Goal: Transaction & Acquisition: Book appointment/travel/reservation

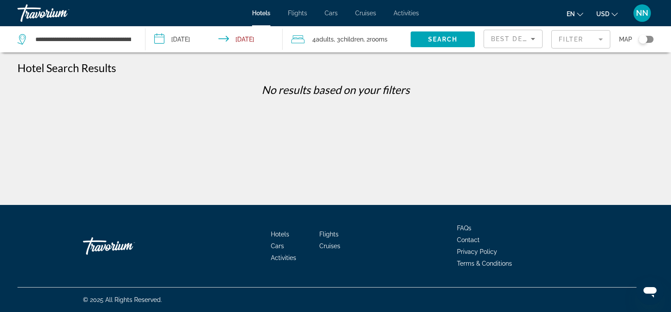
click at [183, 41] on input "**********" at bounding box center [215, 40] width 140 height 29
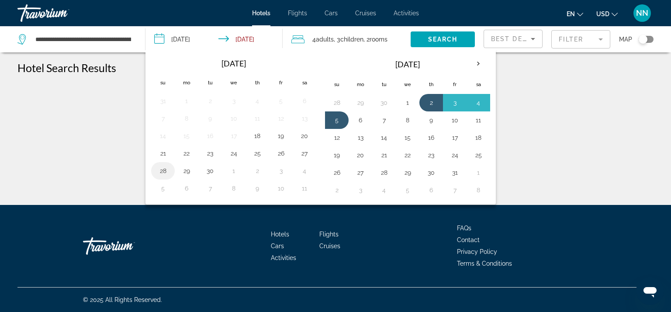
click at [164, 169] on button "28" at bounding box center [163, 171] width 14 height 12
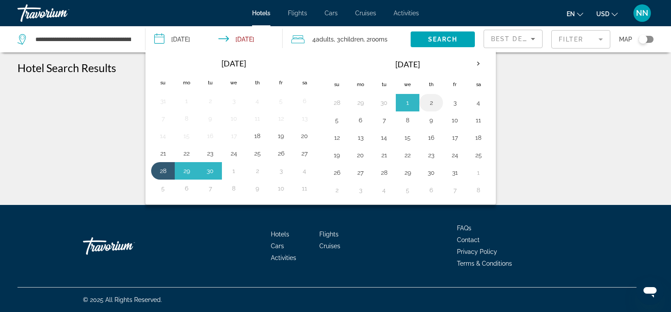
click at [430, 101] on button "2" at bounding box center [431, 103] width 14 height 12
type input "**********"
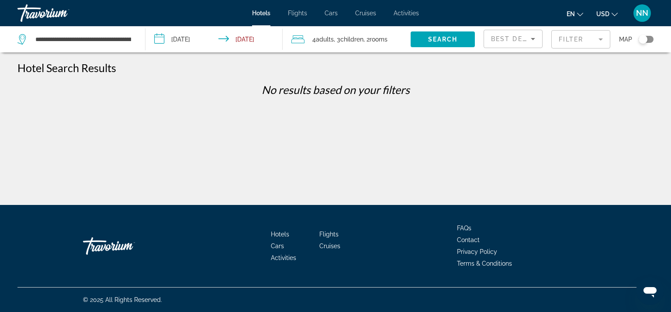
click at [382, 42] on span "rooms" at bounding box center [379, 39] width 18 height 7
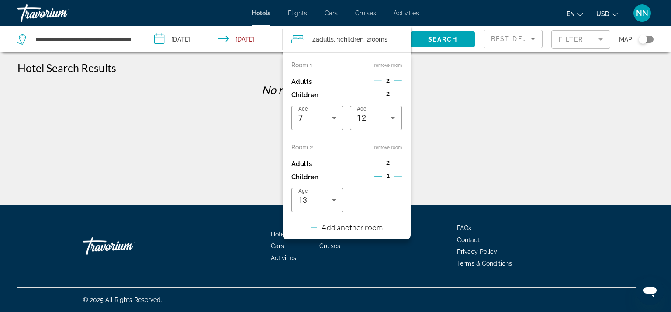
click at [384, 149] on button "remove room" at bounding box center [388, 148] width 28 height 6
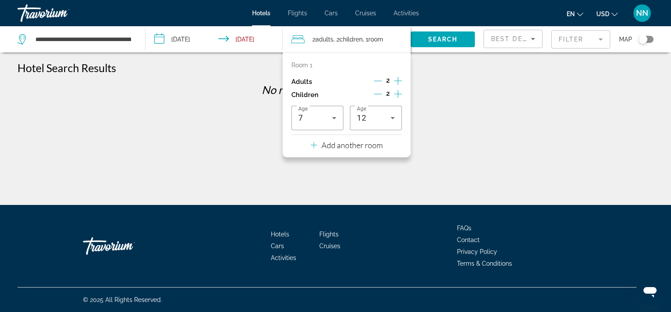
click at [377, 93] on icon "Decrement children" at bounding box center [378, 94] width 8 height 8
click at [377, 80] on icon "Decrement adults" at bounding box center [378, 81] width 8 height 8
click at [383, 96] on div "1" at bounding box center [388, 94] width 28 height 13
click at [397, 81] on icon "Increment adults" at bounding box center [398, 81] width 8 height 10
click at [380, 94] on icon "Decrement children" at bounding box center [378, 94] width 8 height 0
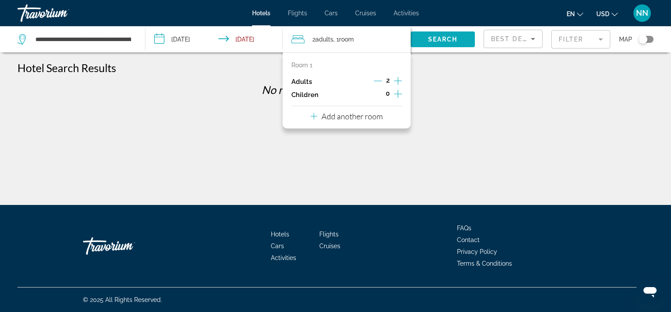
click at [425, 41] on span "Search widget" at bounding box center [443, 39] width 64 height 21
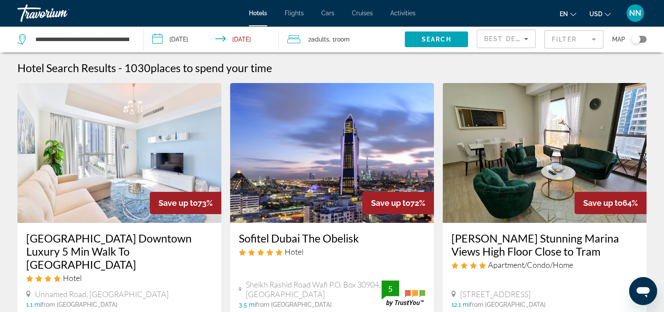
drag, startPoint x: 561, startPoint y: 45, endPoint x: 549, endPoint y: 42, distance: 11.8
click at [553, 44] on mat-form-field "Filter" at bounding box center [574, 39] width 59 height 18
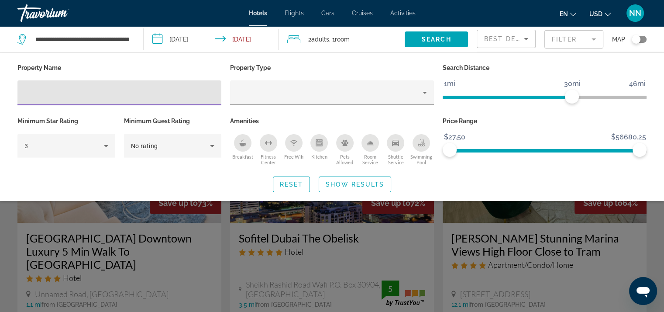
click at [97, 92] on input "Hotel Filters" at bounding box center [119, 93] width 190 height 10
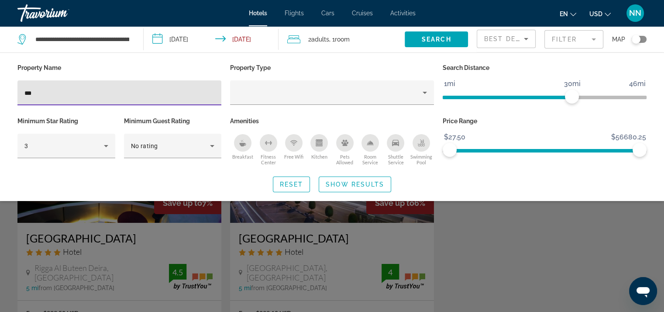
type input "***"
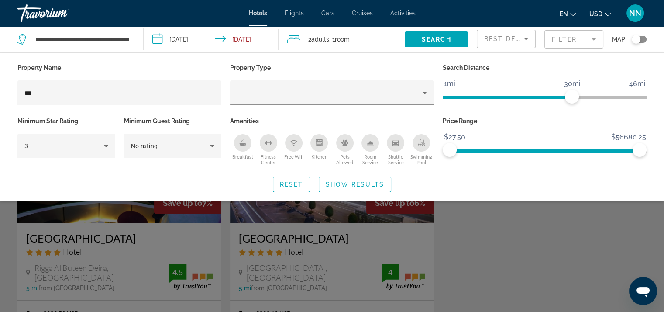
click at [256, 227] on div "Search widget" at bounding box center [332, 221] width 664 height 181
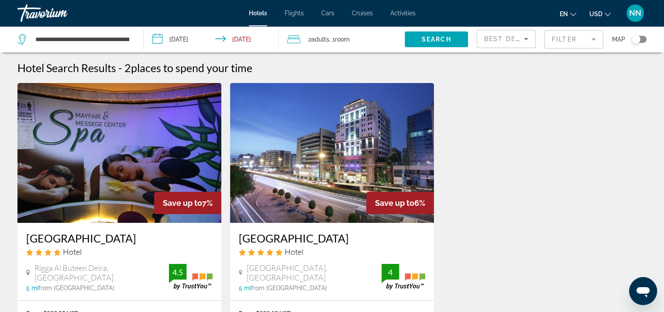
click at [265, 212] on img "Main content" at bounding box center [332, 153] width 204 height 140
click at [557, 41] on mat-form-field "Filter" at bounding box center [574, 39] width 59 height 18
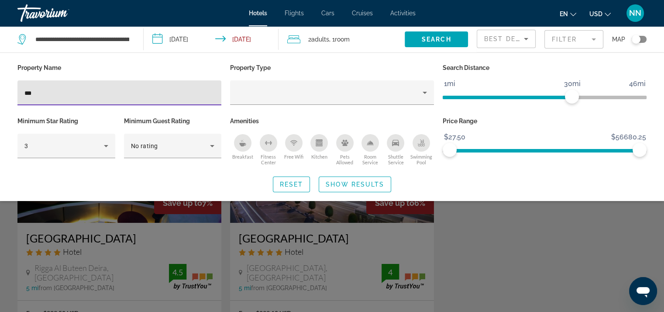
click at [53, 96] on input "***" at bounding box center [119, 93] width 190 height 10
type input "*"
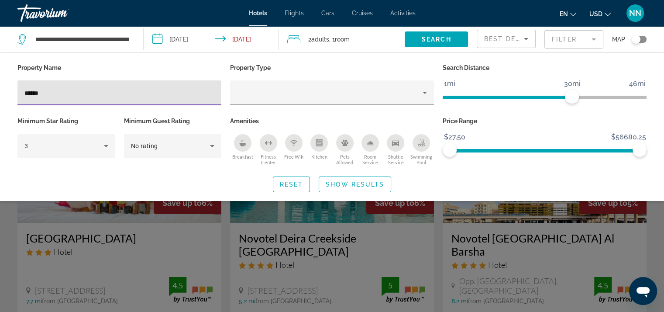
type input "******"
click at [487, 235] on div "Search widget" at bounding box center [332, 221] width 664 height 181
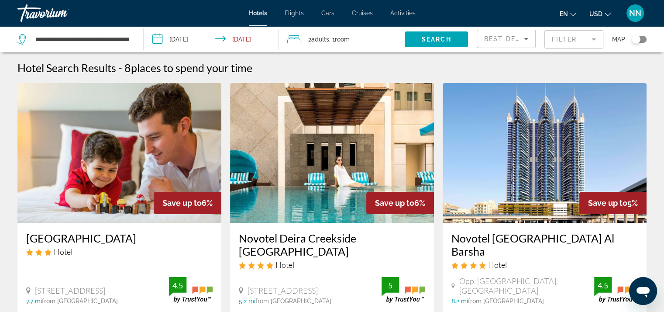
click at [190, 36] on input "**********" at bounding box center [213, 40] width 138 height 29
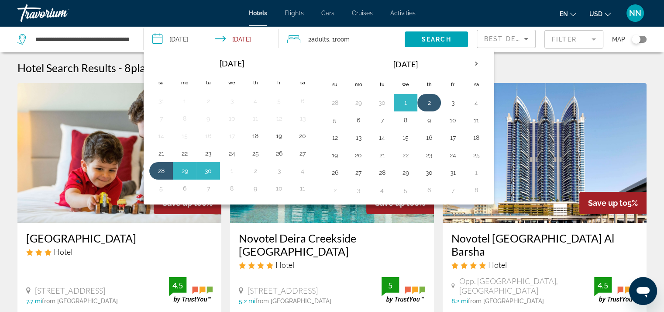
click at [424, 103] on button "2" at bounding box center [429, 103] width 14 height 12
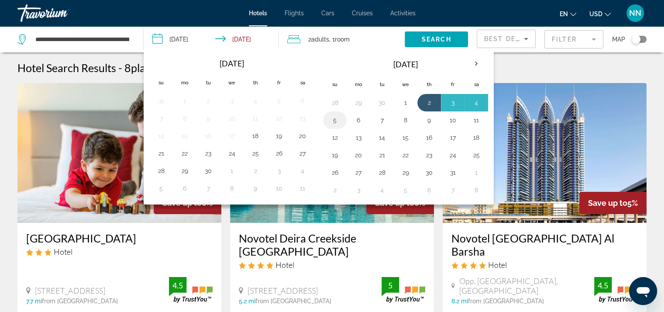
click at [334, 118] on button "5" at bounding box center [335, 120] width 14 height 12
type input "**********"
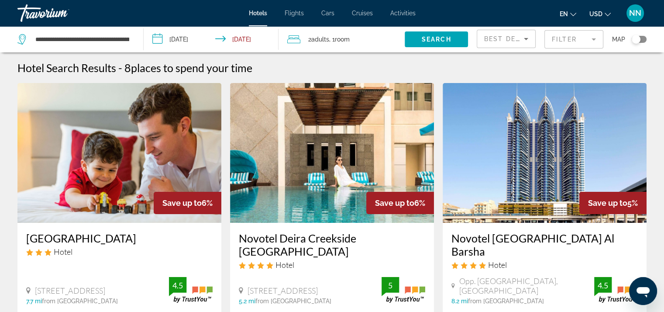
click at [318, 39] on span "Adults" at bounding box center [320, 39] width 18 height 7
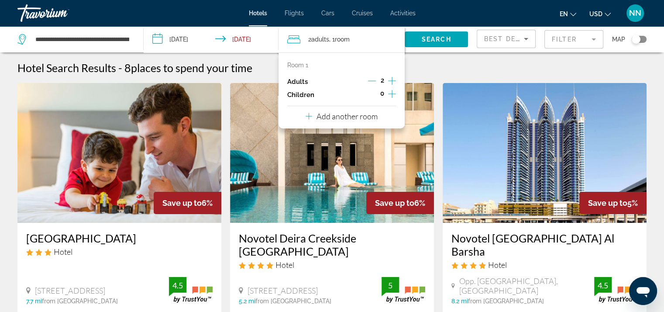
click at [352, 117] on p "Add another room" at bounding box center [347, 116] width 61 height 10
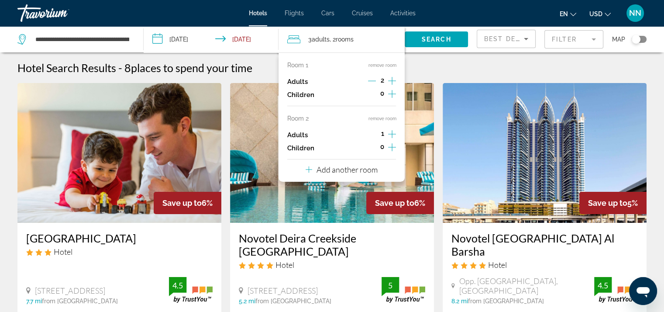
click at [390, 94] on icon "Increment children" at bounding box center [392, 94] width 8 height 8
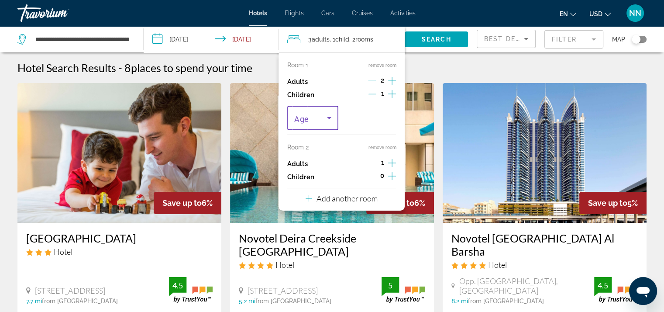
click at [325, 117] on icon "Travelers: 3 adults, 1 child" at bounding box center [329, 118] width 10 height 10
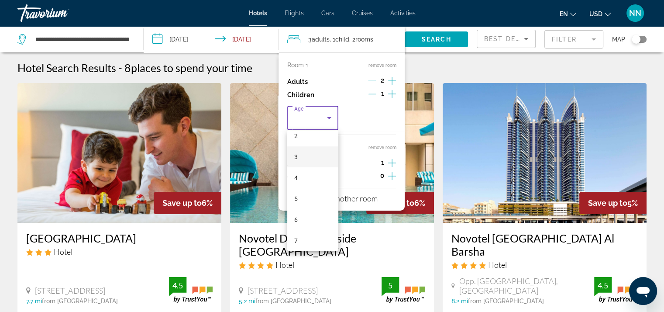
scroll to position [175, 0]
click at [305, 220] on mat-option "12" at bounding box center [312, 221] width 51 height 21
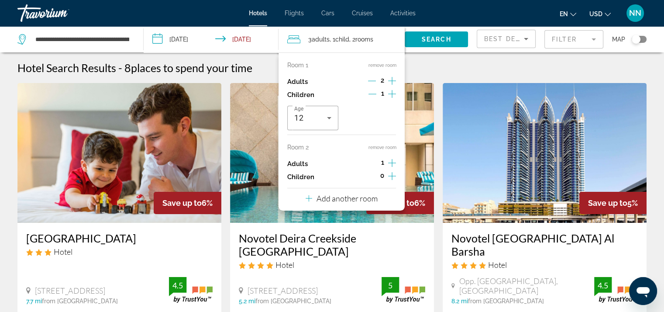
click at [388, 165] on icon "Increment adults" at bounding box center [392, 163] width 8 height 10
click at [393, 175] on icon "Increment children" at bounding box center [392, 176] width 8 height 10
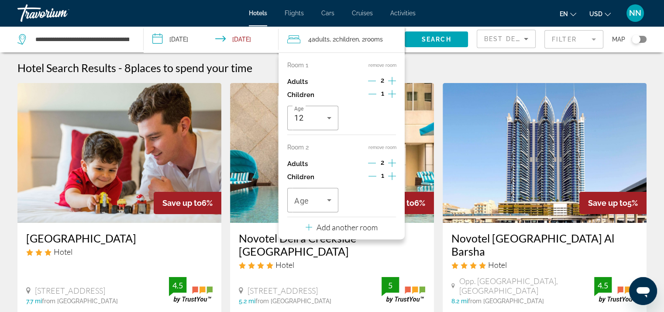
click at [391, 176] on icon "Increment children" at bounding box center [392, 176] width 8 height 8
click at [328, 202] on icon "Travelers: 4 adults, 3 children" at bounding box center [329, 200] width 10 height 10
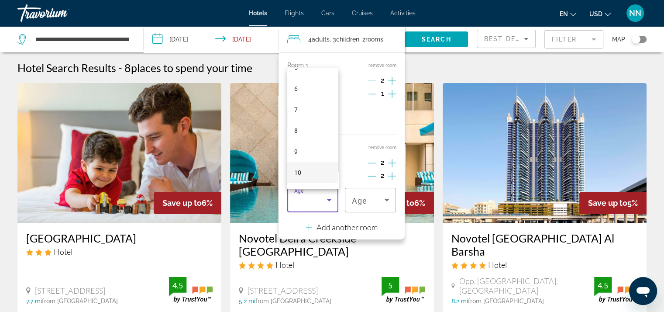
scroll to position [87, 0]
click at [305, 139] on mat-option "7" at bounding box center [312, 141] width 51 height 21
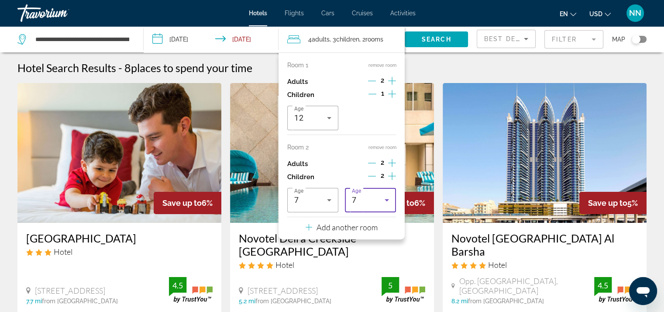
click at [386, 204] on icon "Travelers: 4 adults, 3 children" at bounding box center [387, 200] width 10 height 10
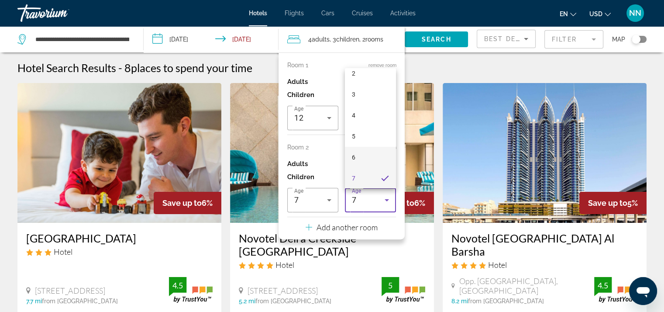
scroll to position [225, 0]
click at [353, 132] on span "13" at bounding box center [355, 129] width 7 height 10
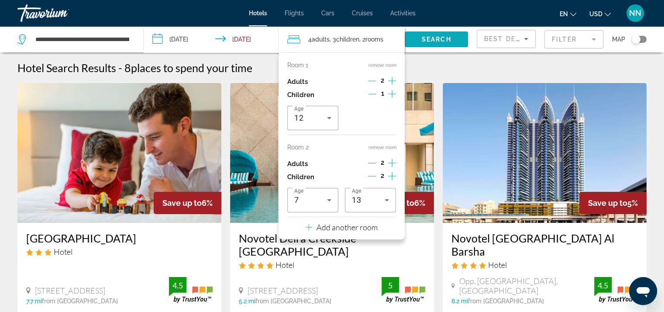
click at [425, 45] on span "Search widget" at bounding box center [436, 39] width 63 height 21
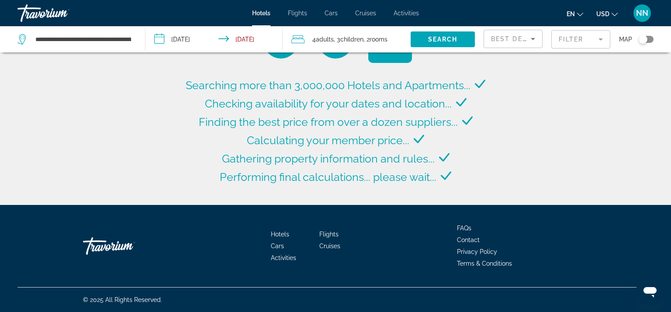
click at [583, 42] on mat-form-field "Filter" at bounding box center [580, 39] width 59 height 18
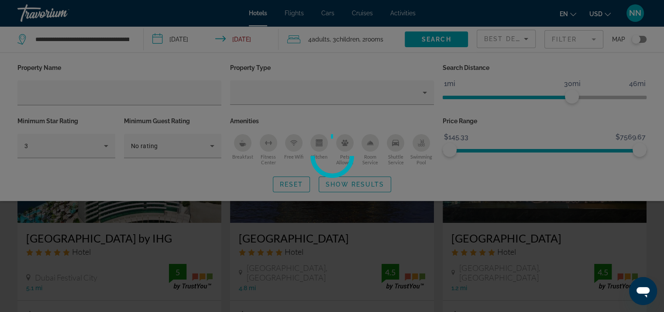
click at [101, 93] on div at bounding box center [332, 156] width 664 height 312
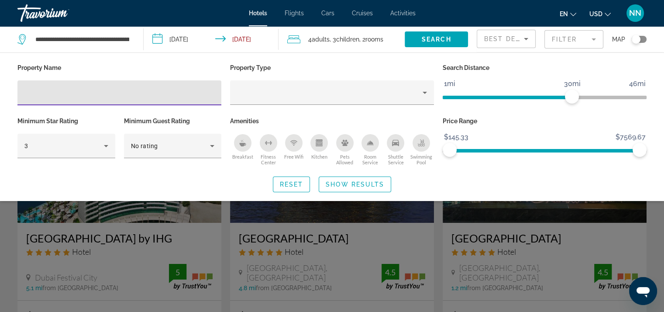
click at [101, 93] on input "Hotel Filters" at bounding box center [119, 93] width 190 height 10
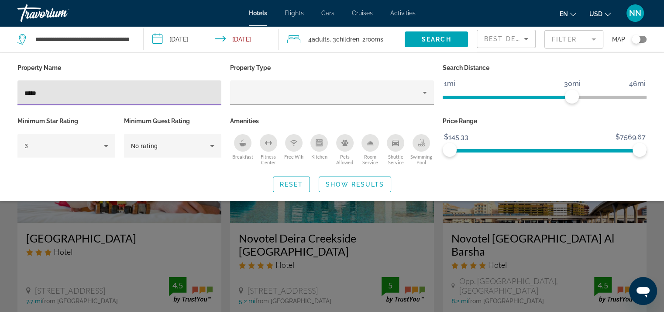
type input "*****"
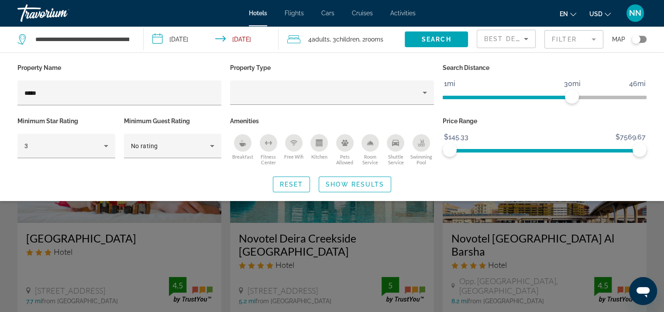
click at [503, 236] on div "Search widget" at bounding box center [332, 221] width 664 height 181
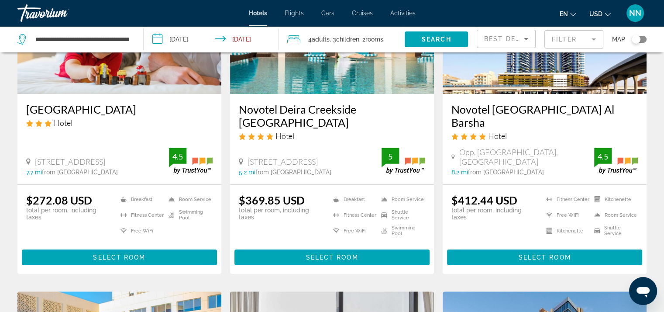
scroll to position [131, 0]
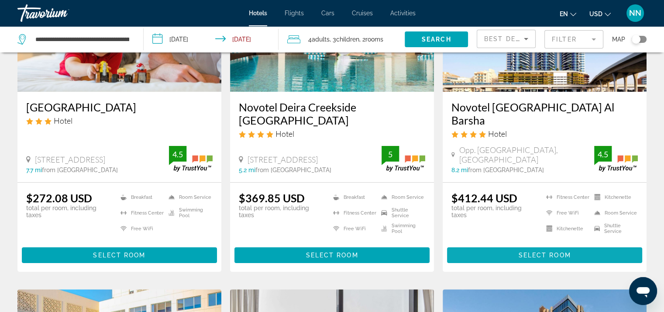
click at [521, 252] on span "Select Room" at bounding box center [544, 255] width 52 height 7
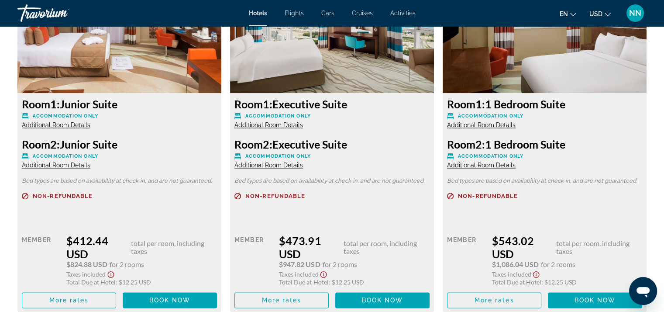
scroll to position [1267, 0]
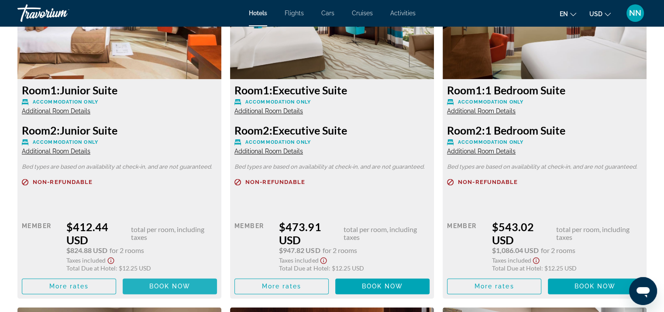
click at [179, 283] on span "Book now" at bounding box center [169, 286] width 41 height 7
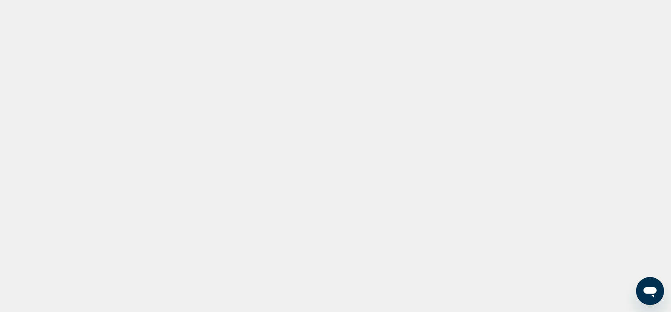
click at [131, 76] on div at bounding box center [335, 156] width 671 height 312
